Goal: Entertainment & Leisure: Consume media (video, audio)

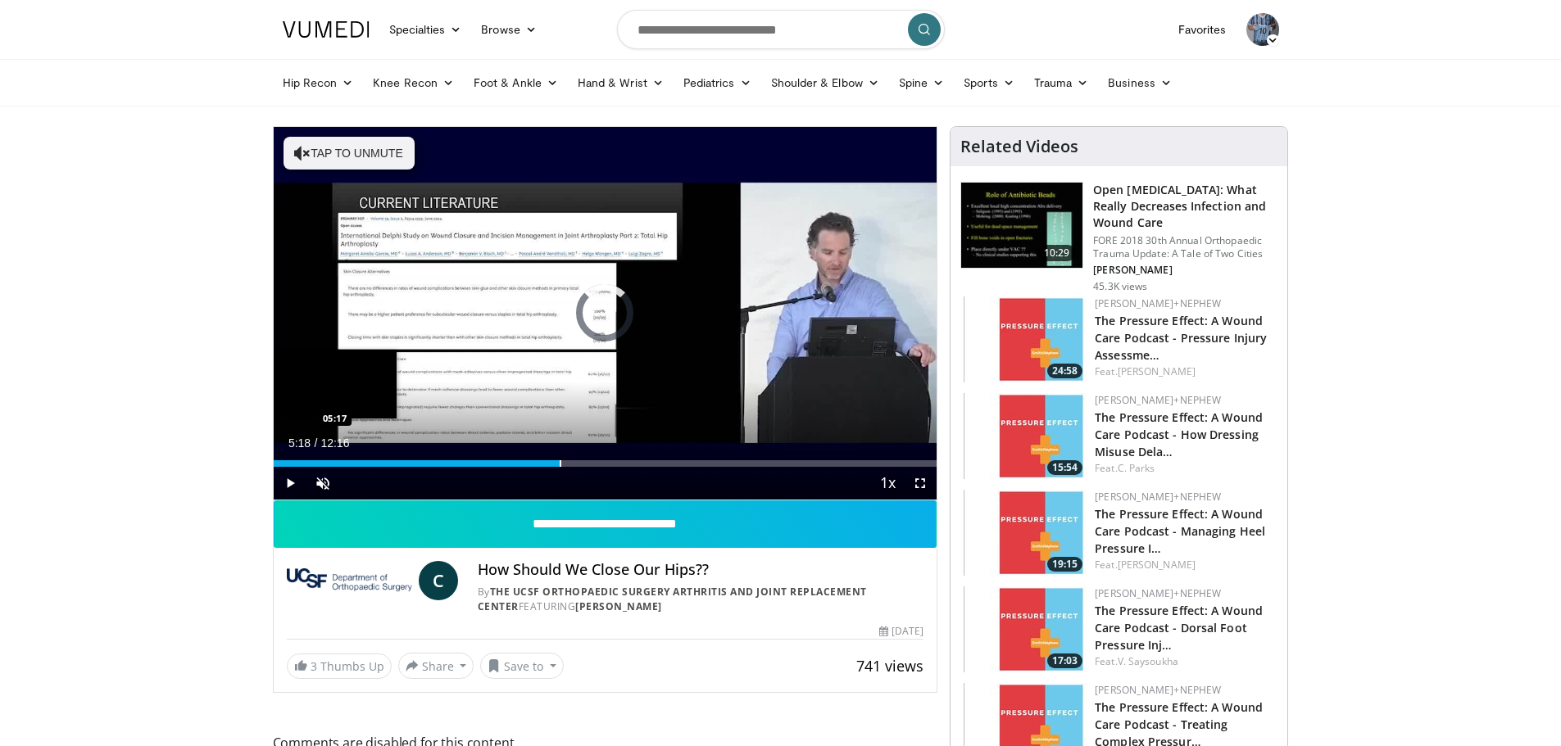
click at [560, 465] on div "Progress Bar" at bounding box center [561, 463] width 2 height 7
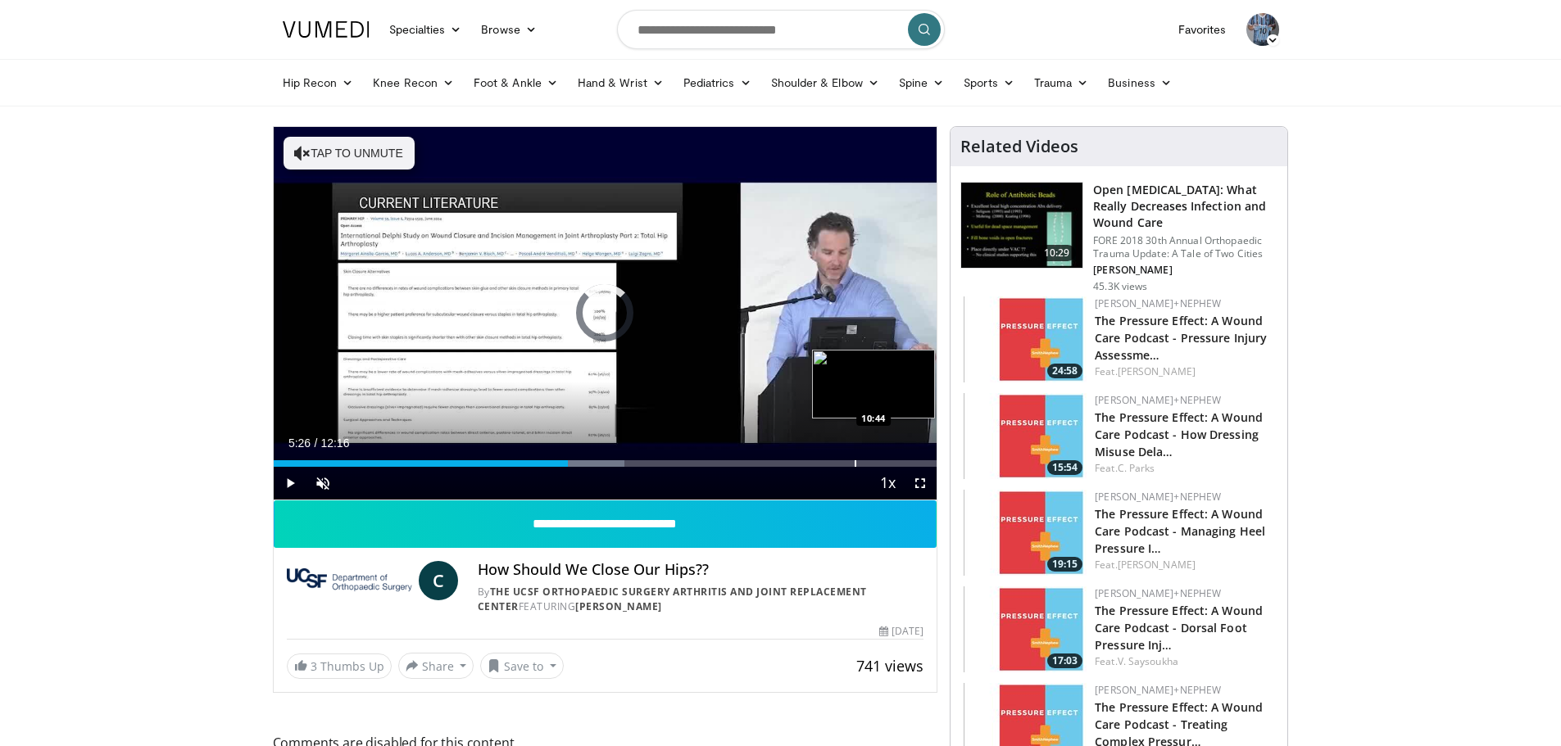
click at [855, 460] on div "Progress Bar" at bounding box center [856, 463] width 2 height 7
click at [887, 463] on div "Progress Bar" at bounding box center [888, 463] width 2 height 7
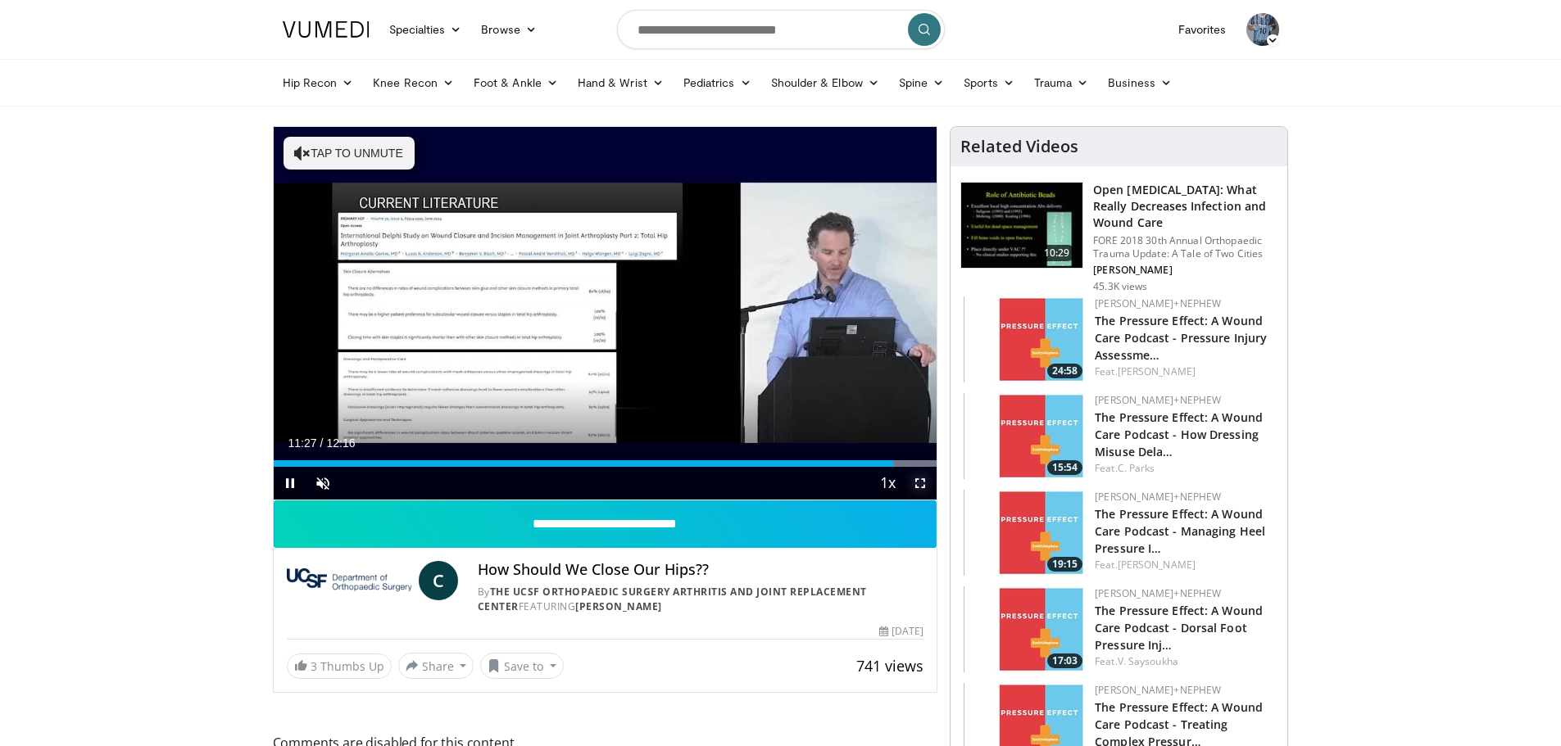
click at [916, 483] on span "Video Player" at bounding box center [920, 483] width 33 height 33
